Goal: Communication & Community: Participate in discussion

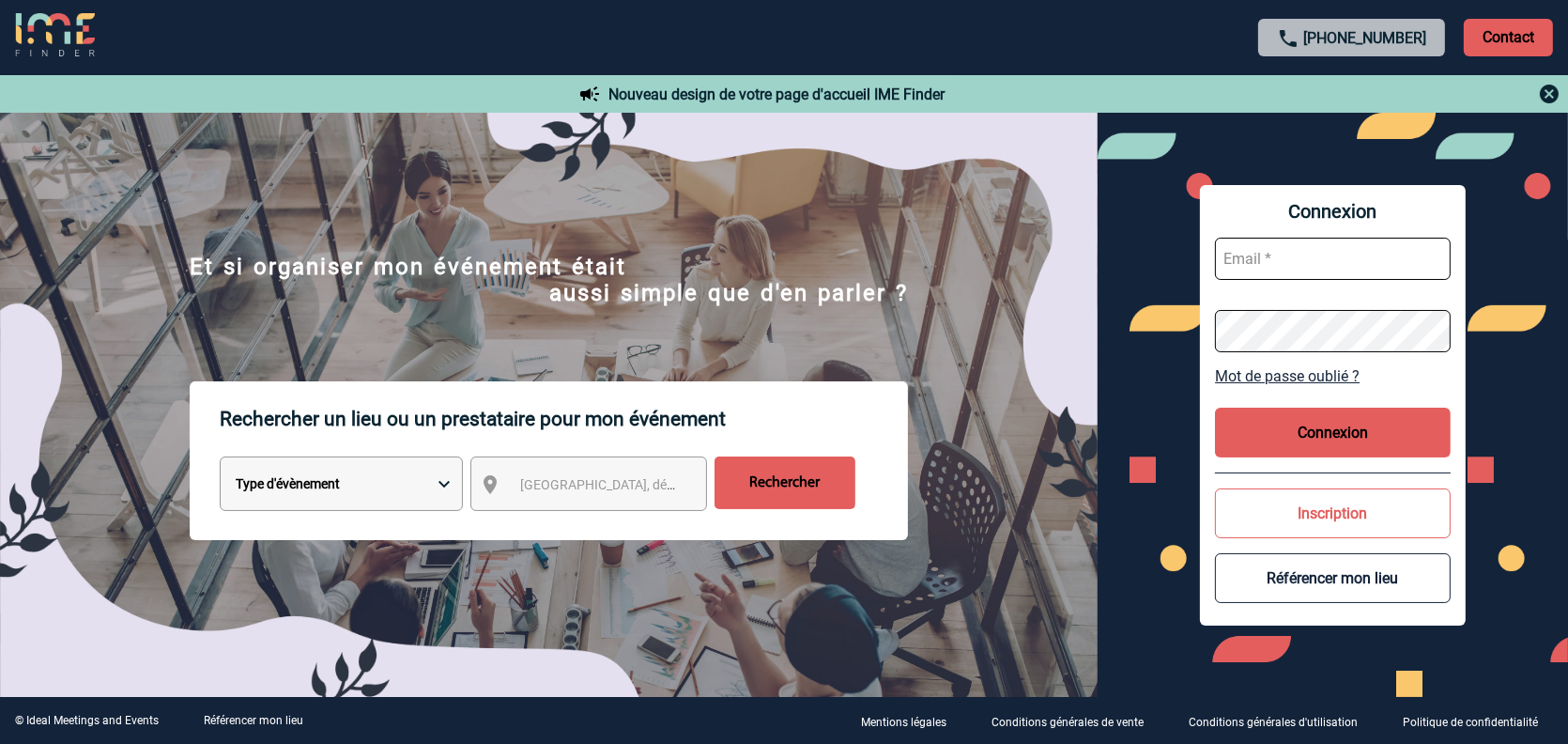
click at [1255, 270] on input "text" at bounding box center [1333, 259] width 236 height 42
type input "M.chevillard@cnr.tm.fr"
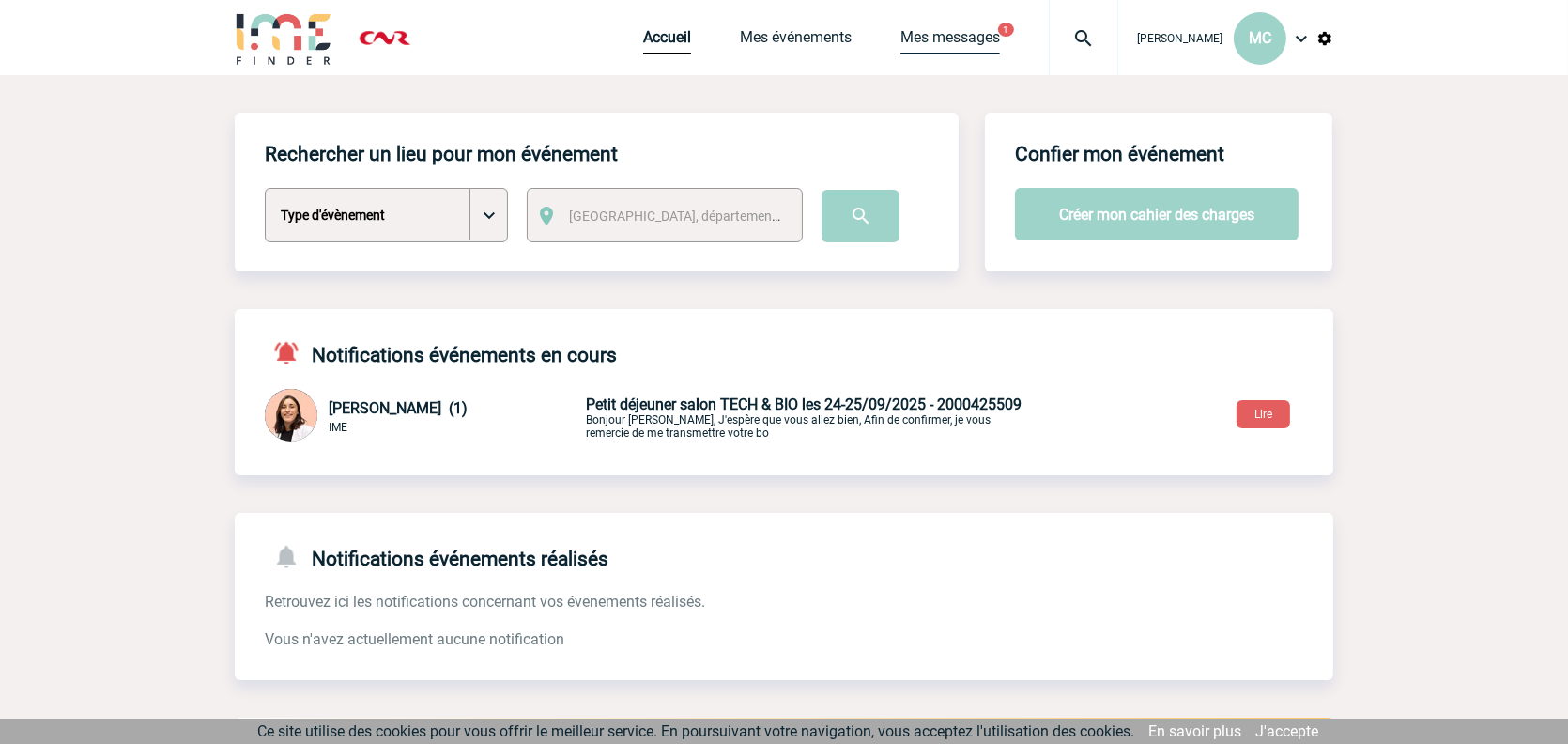
click at [901, 37] on link "Mes messages" at bounding box center [951, 42] width 100 height 27
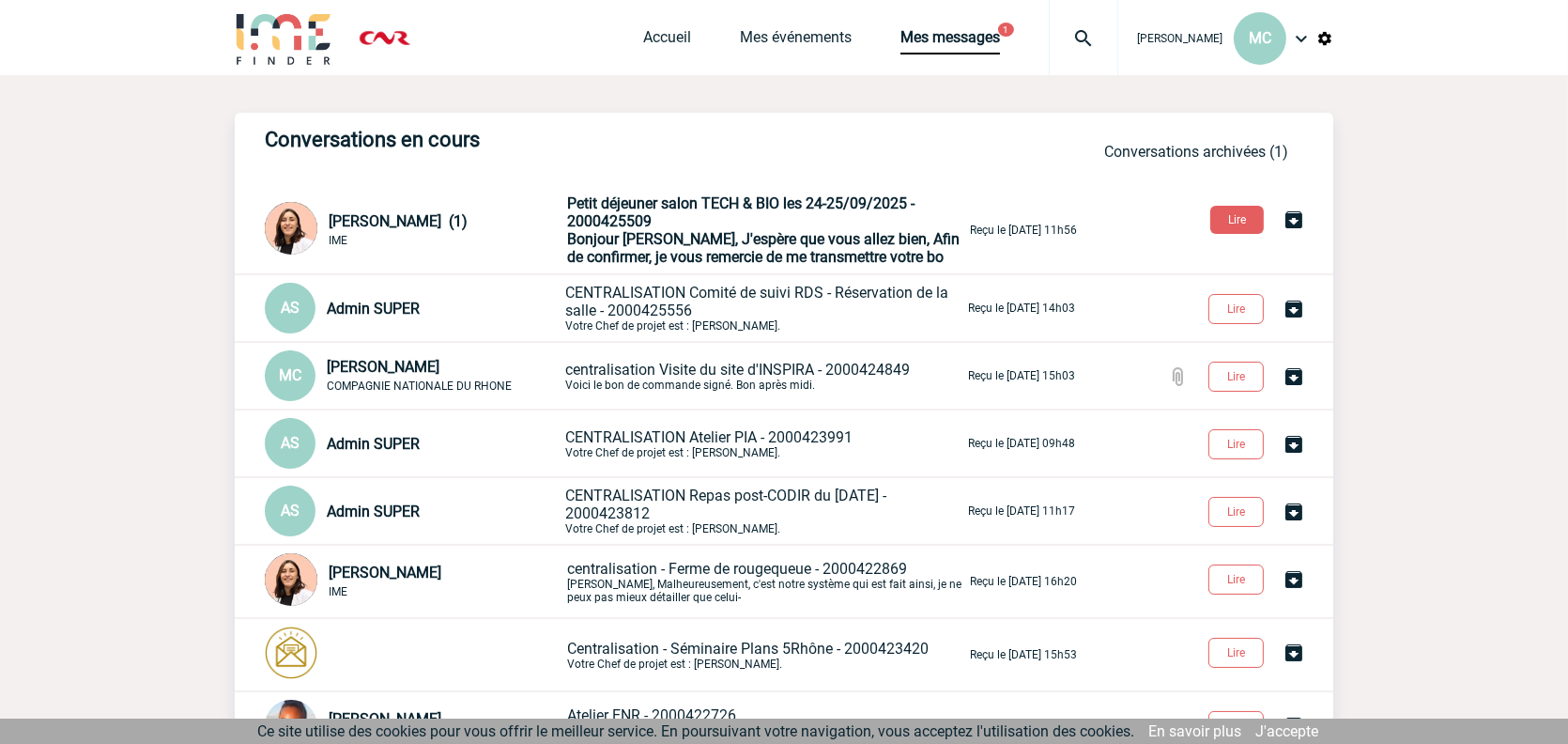
click at [628, 194] on div "Conversations en cours Conversations archivées (1) Melissa NOBLET (1) IME Petit…" at bounding box center [784, 516] width 1099 height 808
click at [629, 228] on span "Petit déjeuner salon TECH & BIO les 24-25/09/2025 - 2000425509" at bounding box center [740, 212] width 347 height 36
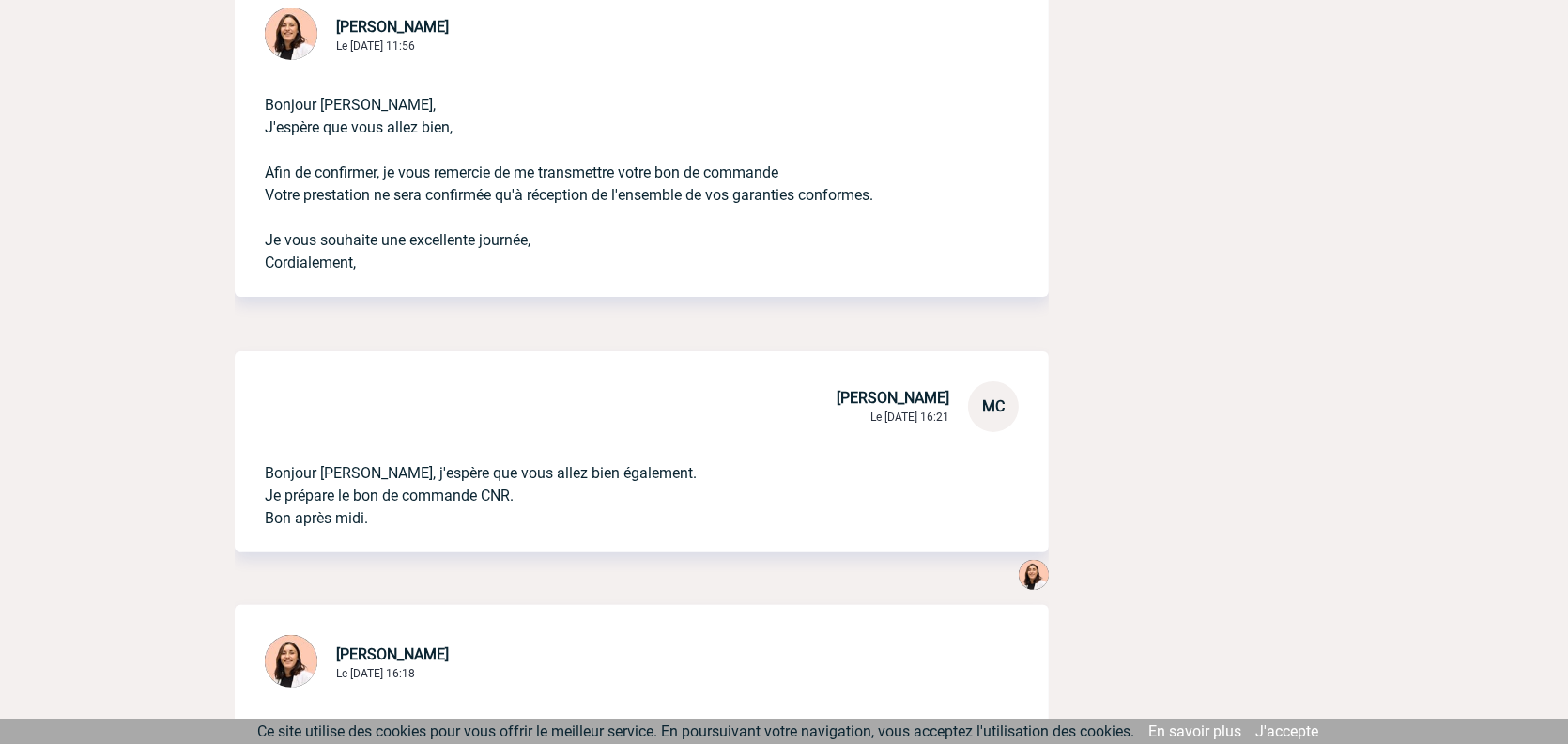
scroll to position [657, 0]
